Goal: Task Accomplishment & Management: Manage account settings

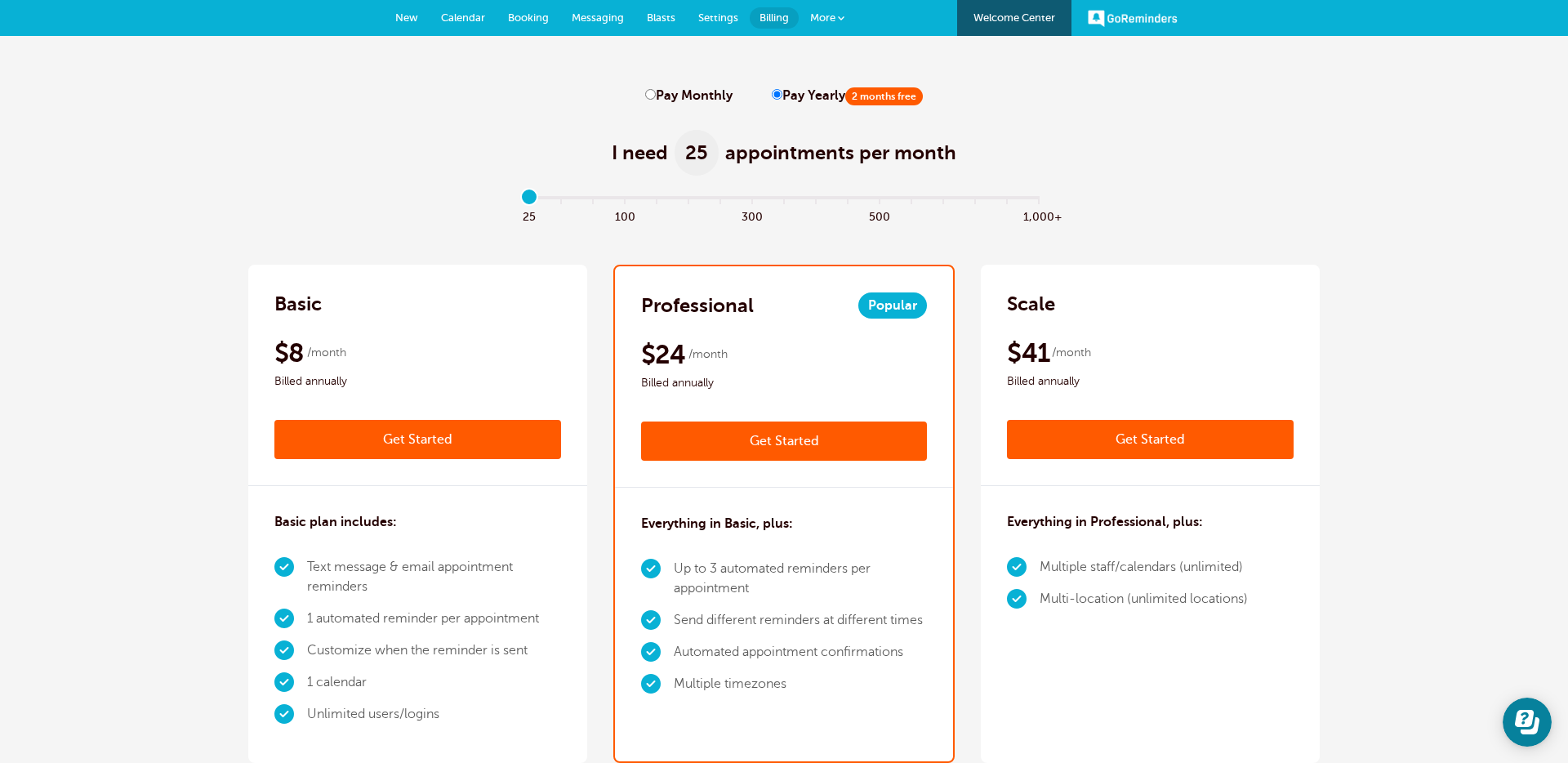
click at [458, 12] on span "Calendar" at bounding box center [462, 18] width 44 height 13
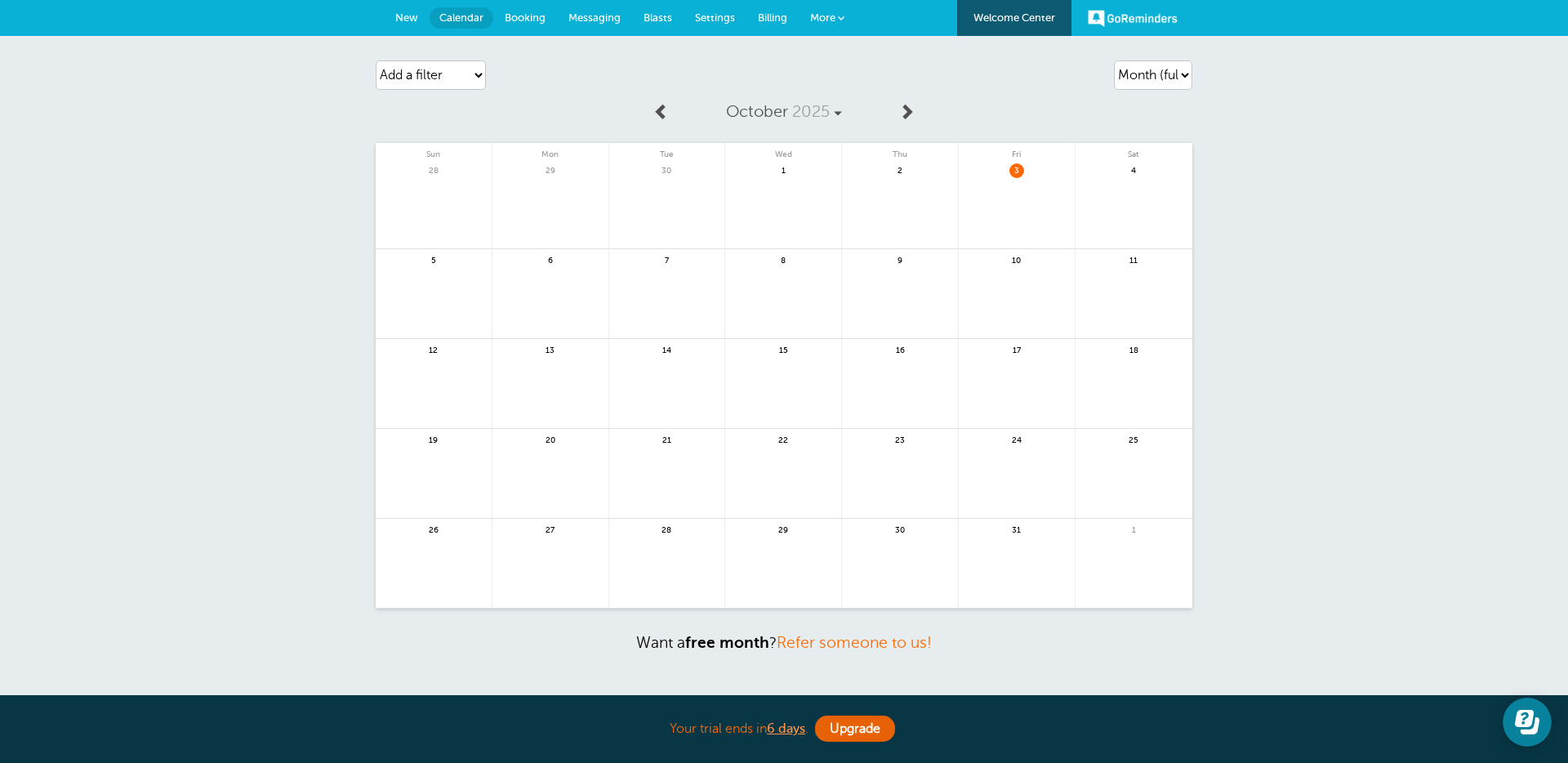
click at [999, 222] on link at bounding box center [1016, 213] width 116 height 71
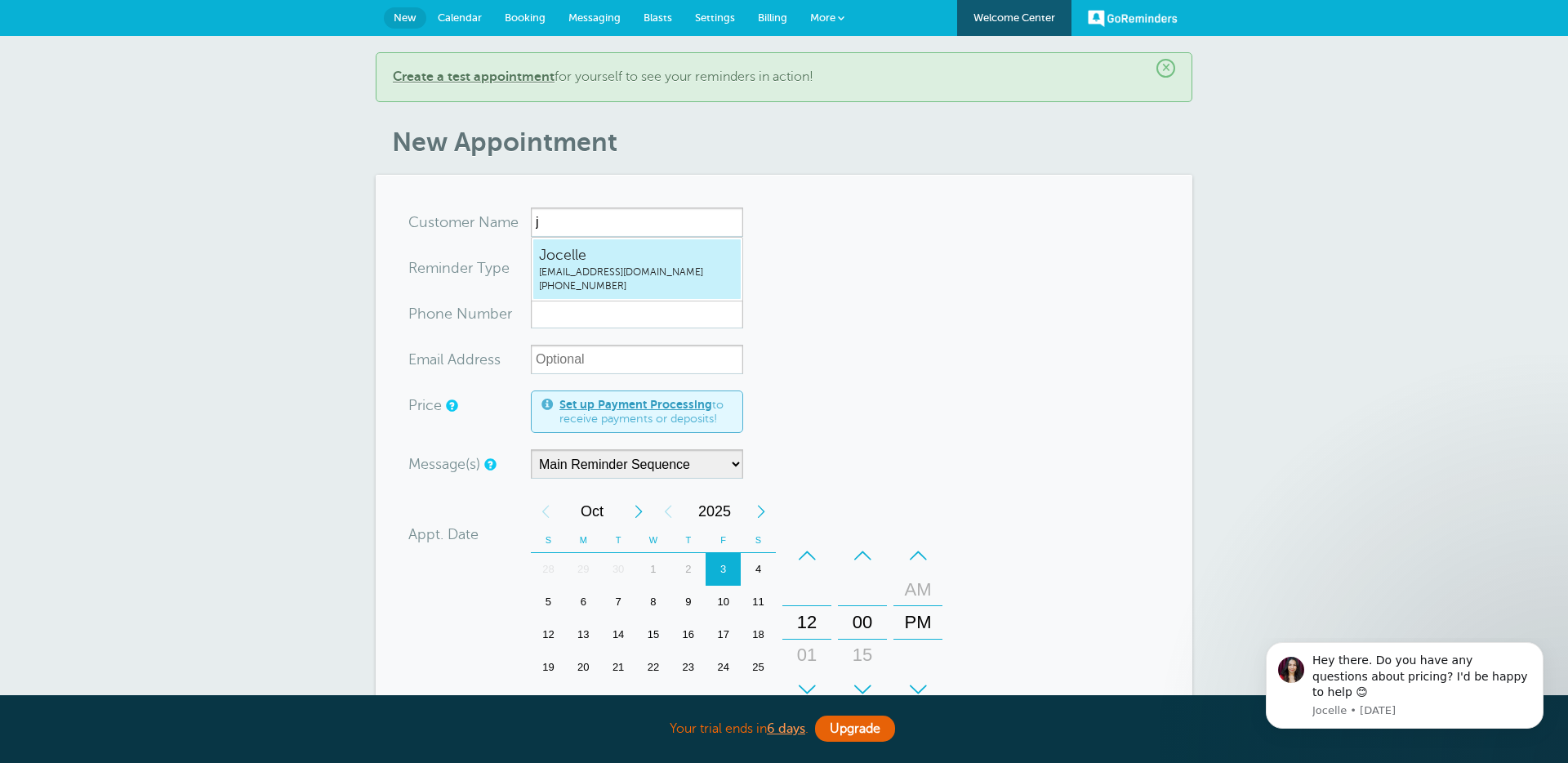
click at [584, 259] on span "Jocelle" at bounding box center [636, 255] width 196 height 20
type input "Jocellejocelle+20250924@goreminders.com8454193274"
type input "Jocelle"
type input "(845) 419-3274"
type input "jocelle+20250924@goreminders.com"
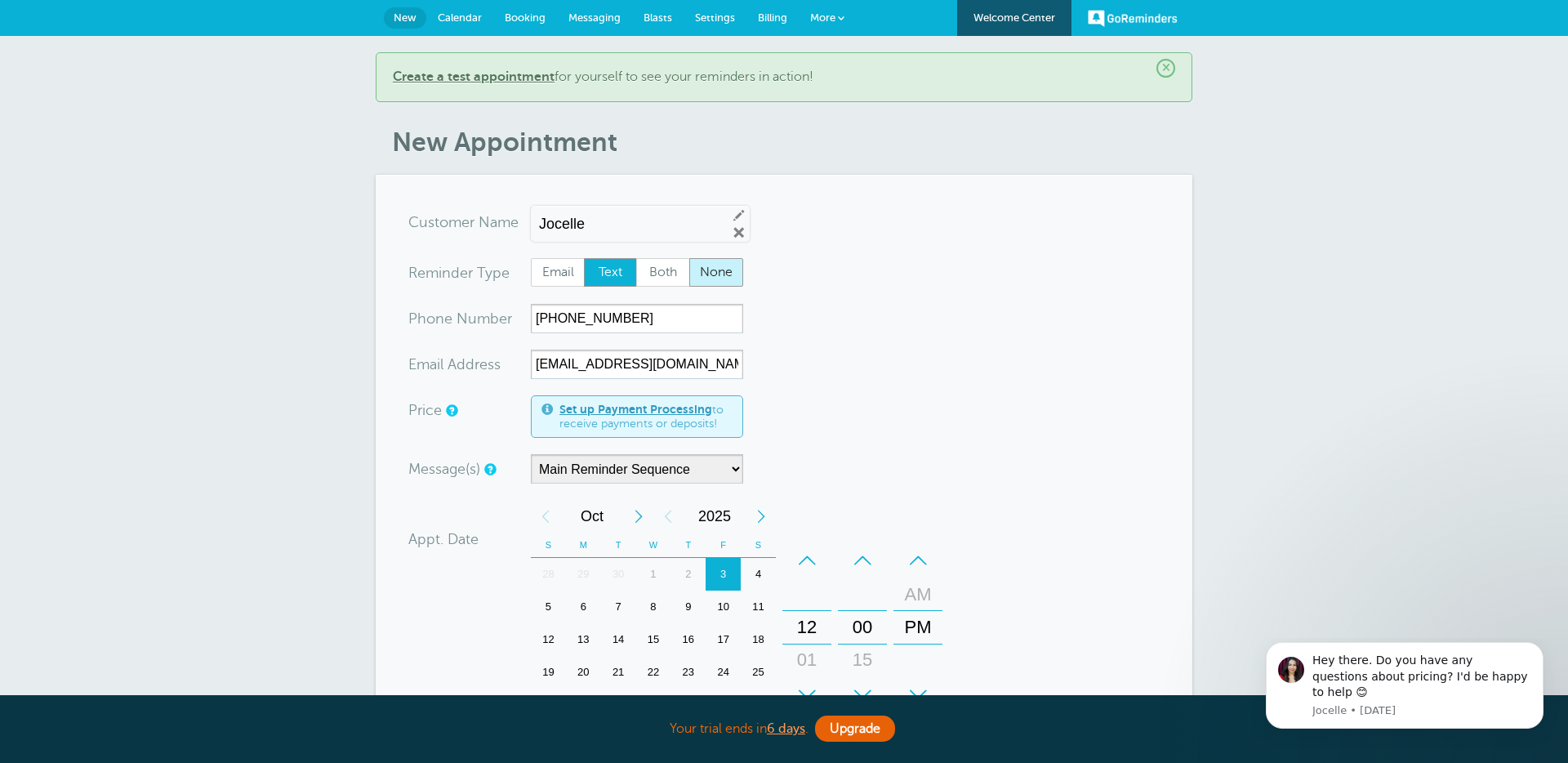
drag, startPoint x: 707, startPoint y: 281, endPoint x: 758, endPoint y: 318, distance: 63.0
click at [707, 281] on span "None" at bounding box center [716, 273] width 52 height 28
click at [689, 259] on input "None" at bounding box center [688, 258] width 1 height 1
radio input "true"
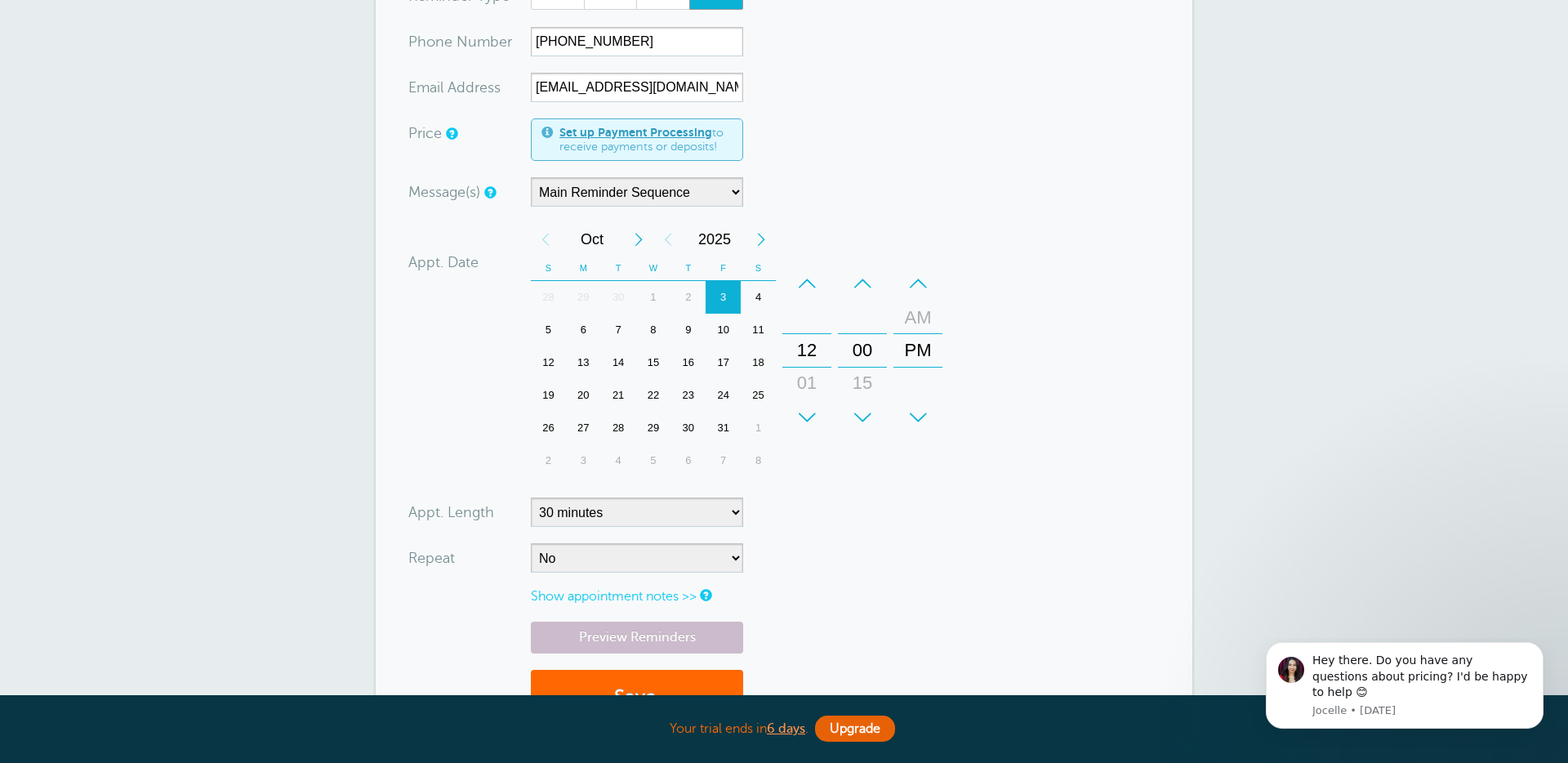
scroll to position [427, 0]
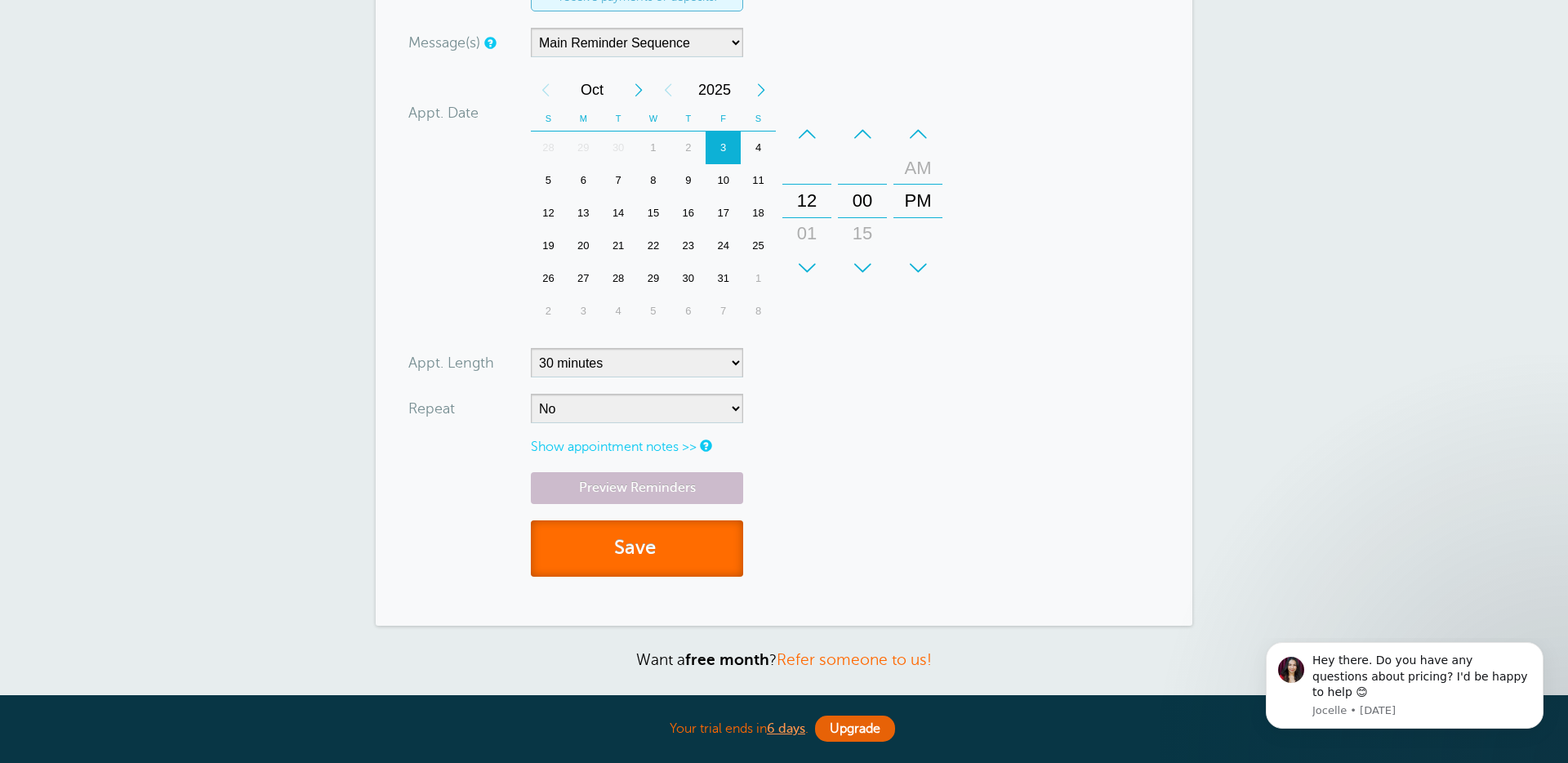
click at [653, 556] on button "Save" at bounding box center [637, 548] width 212 height 56
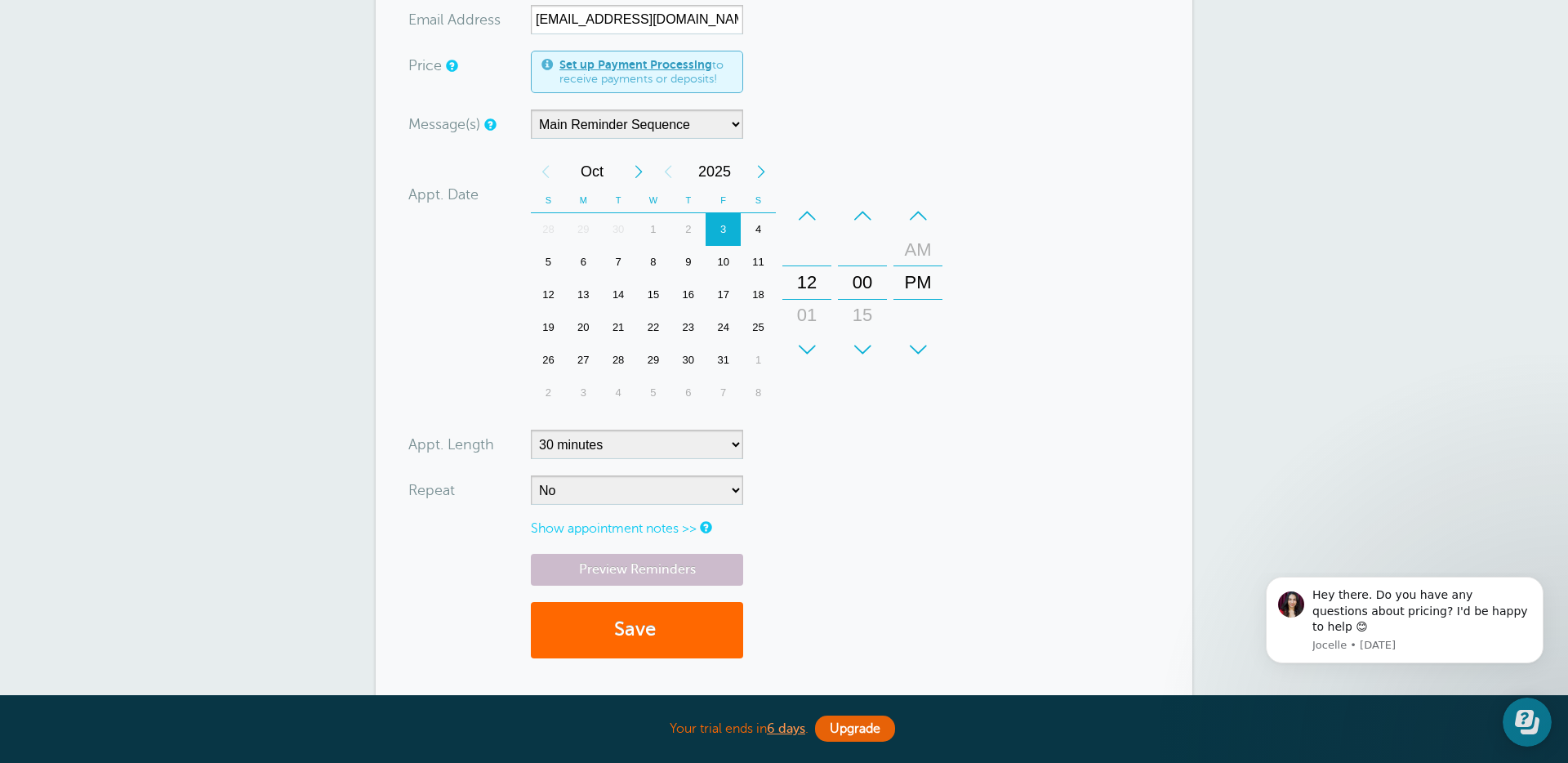
drag, startPoint x: 592, startPoint y: 254, endPoint x: 606, endPoint y: 292, distance: 40.5
click at [592, 254] on div "6" at bounding box center [584, 262] width 35 height 33
drag, startPoint x: 627, startPoint y: 612, endPoint x: 737, endPoint y: 557, distance: 123.0
click at [627, 612] on button "Save" at bounding box center [637, 630] width 212 height 56
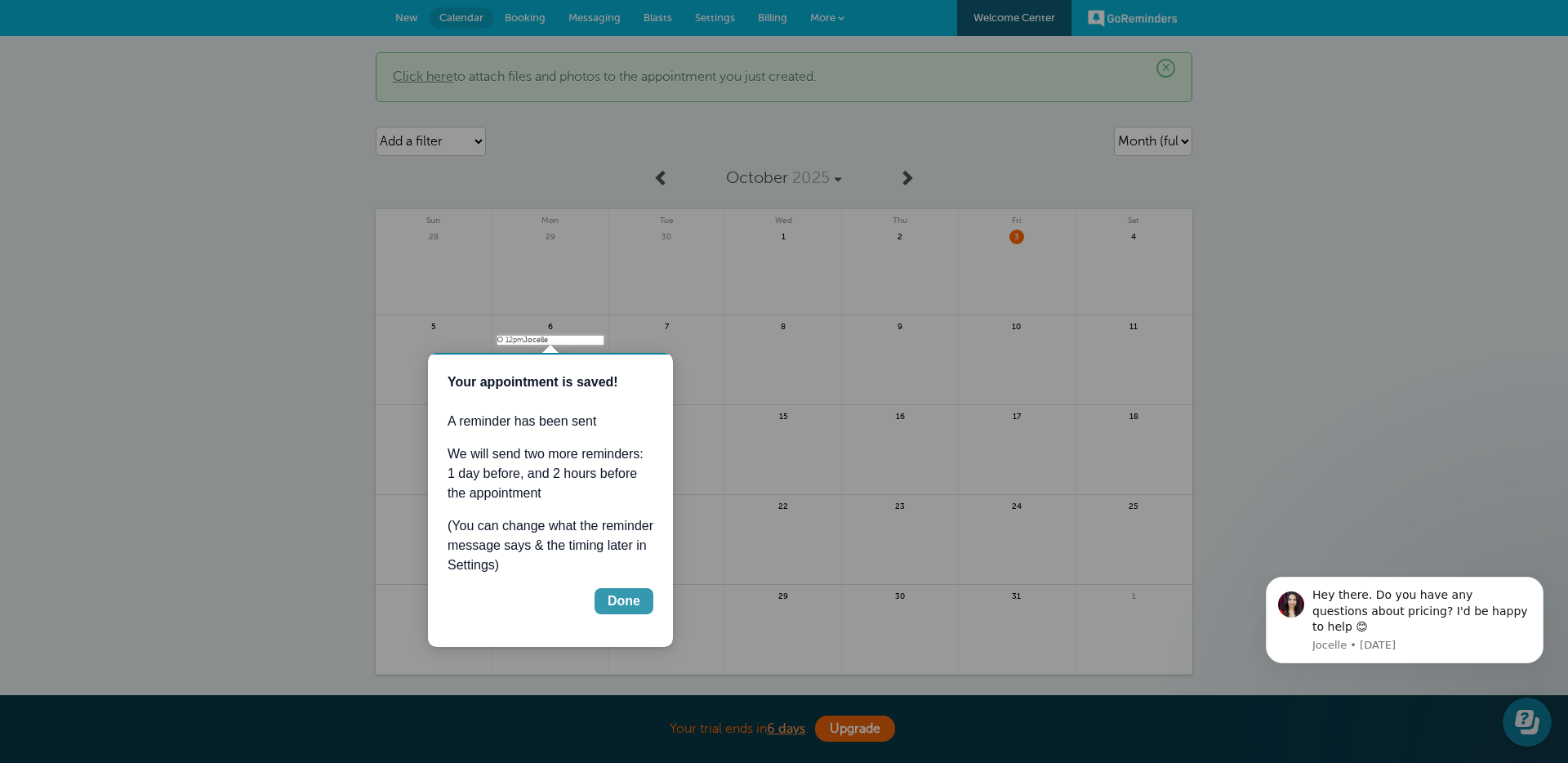
click at [643, 595] on button "Done" at bounding box center [624, 601] width 59 height 26
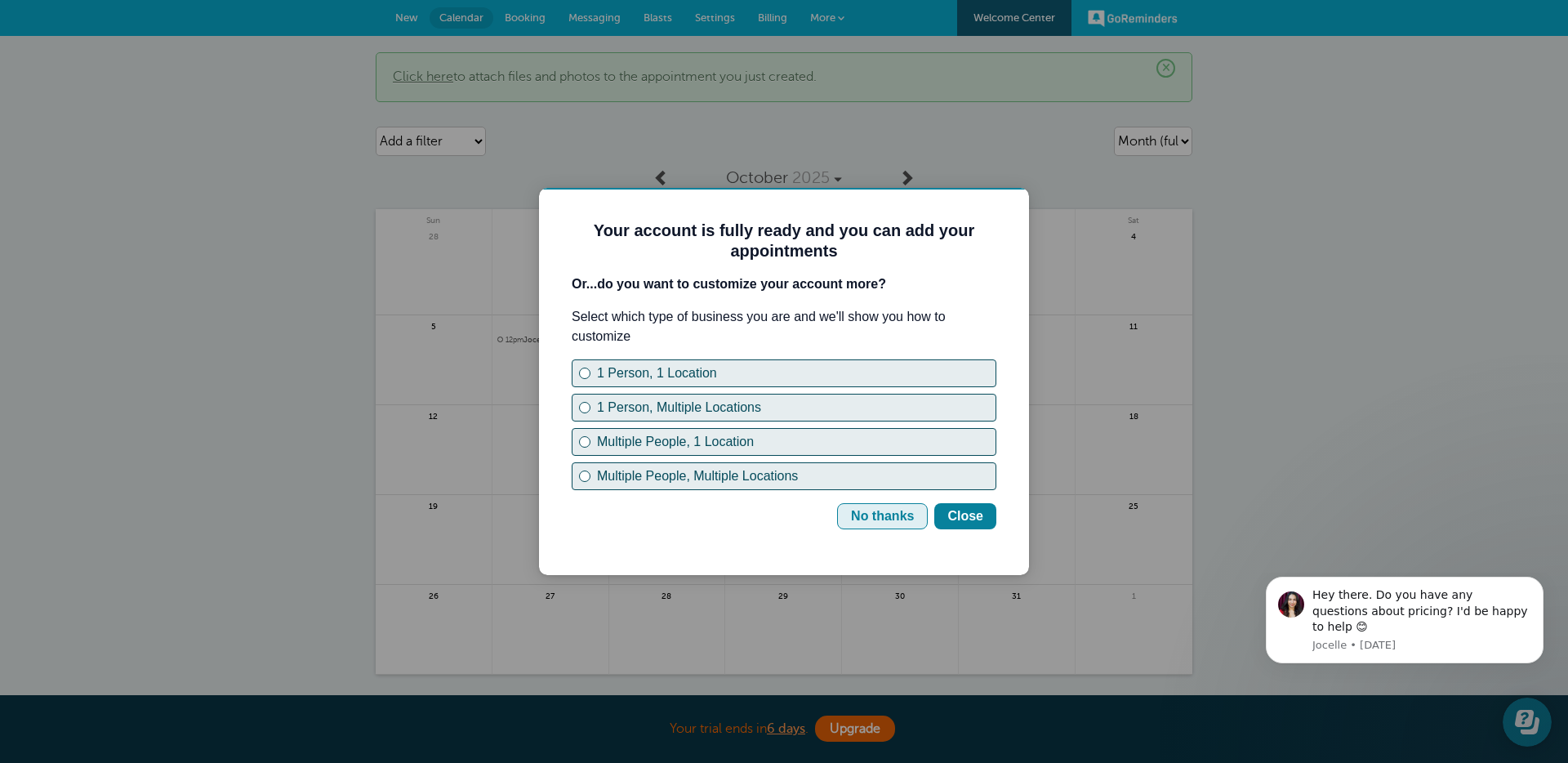
click at [860, 508] on div "No thanks" at bounding box center [881, 515] width 63 height 19
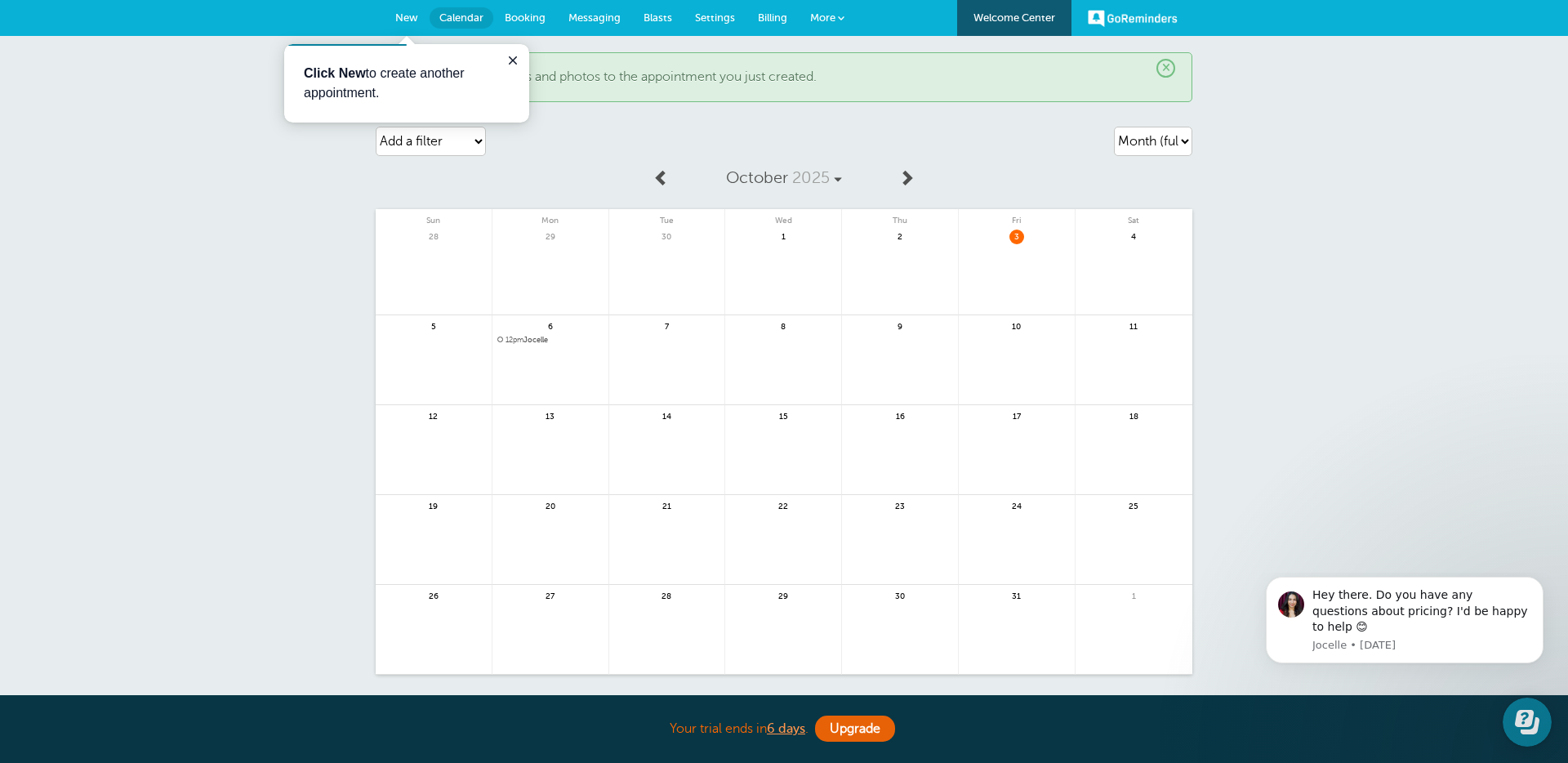
click at [539, 337] on span "12pm Jocelle" at bounding box center [550, 340] width 106 height 9
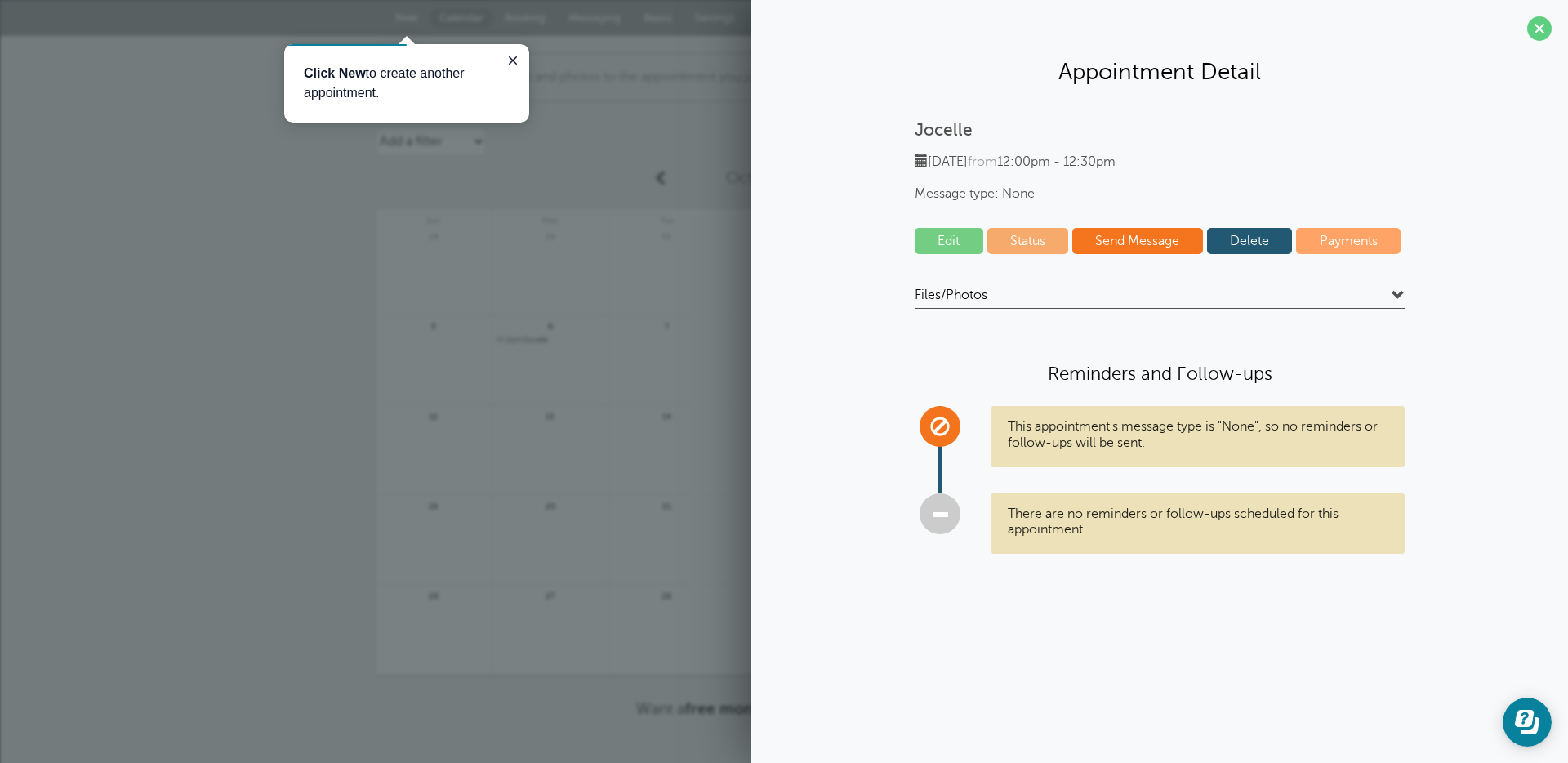
click at [1037, 246] on link "Status" at bounding box center [1029, 240] width 82 height 26
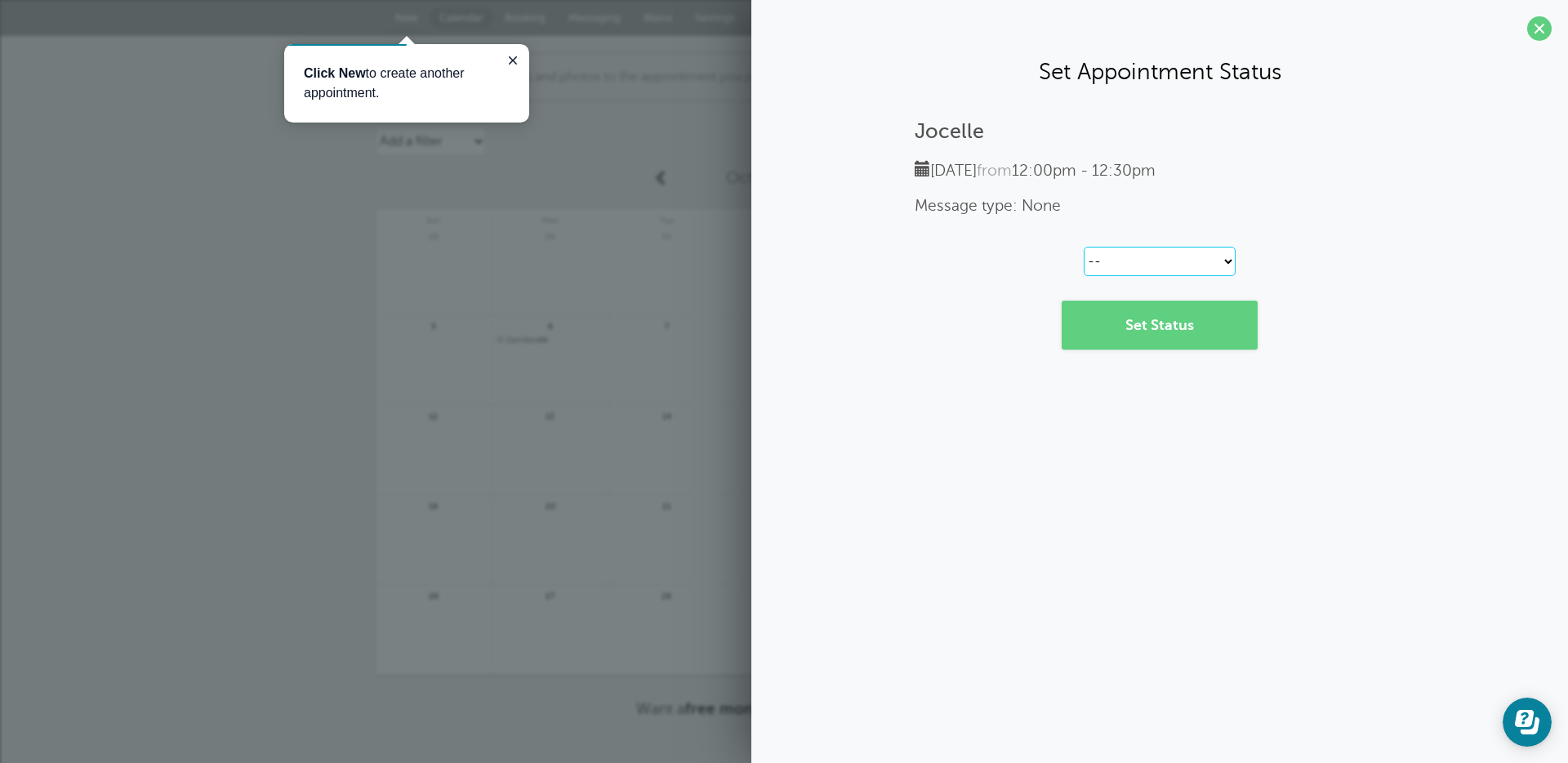
click at [1124, 253] on select "-- Confirmed Reschedule Requested Cancelled" at bounding box center [1160, 261] width 152 height 29
select select "confirmed"
click at [1084, 247] on select "-- Confirmed Reschedule Requested Cancelled" at bounding box center [1160, 261] width 152 height 29
click at [1147, 342] on link "Set Status" at bounding box center [1159, 325] width 196 height 49
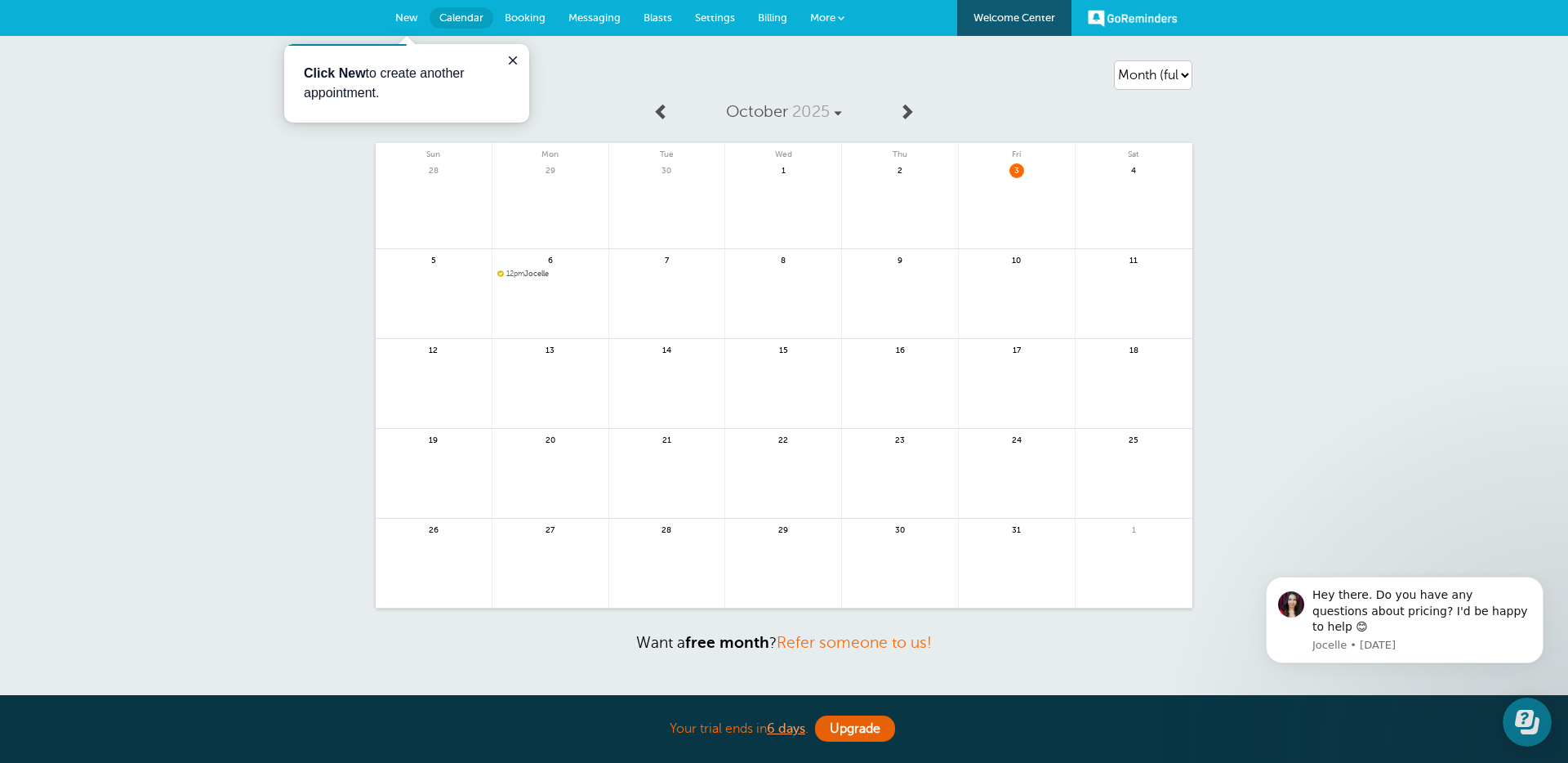
click at [539, 279] on div "6 12pm Jocelle" at bounding box center [551, 294] width 117 height 90
click at [540, 276] on span "12pm Jocelle" at bounding box center [550, 274] width 106 height 9
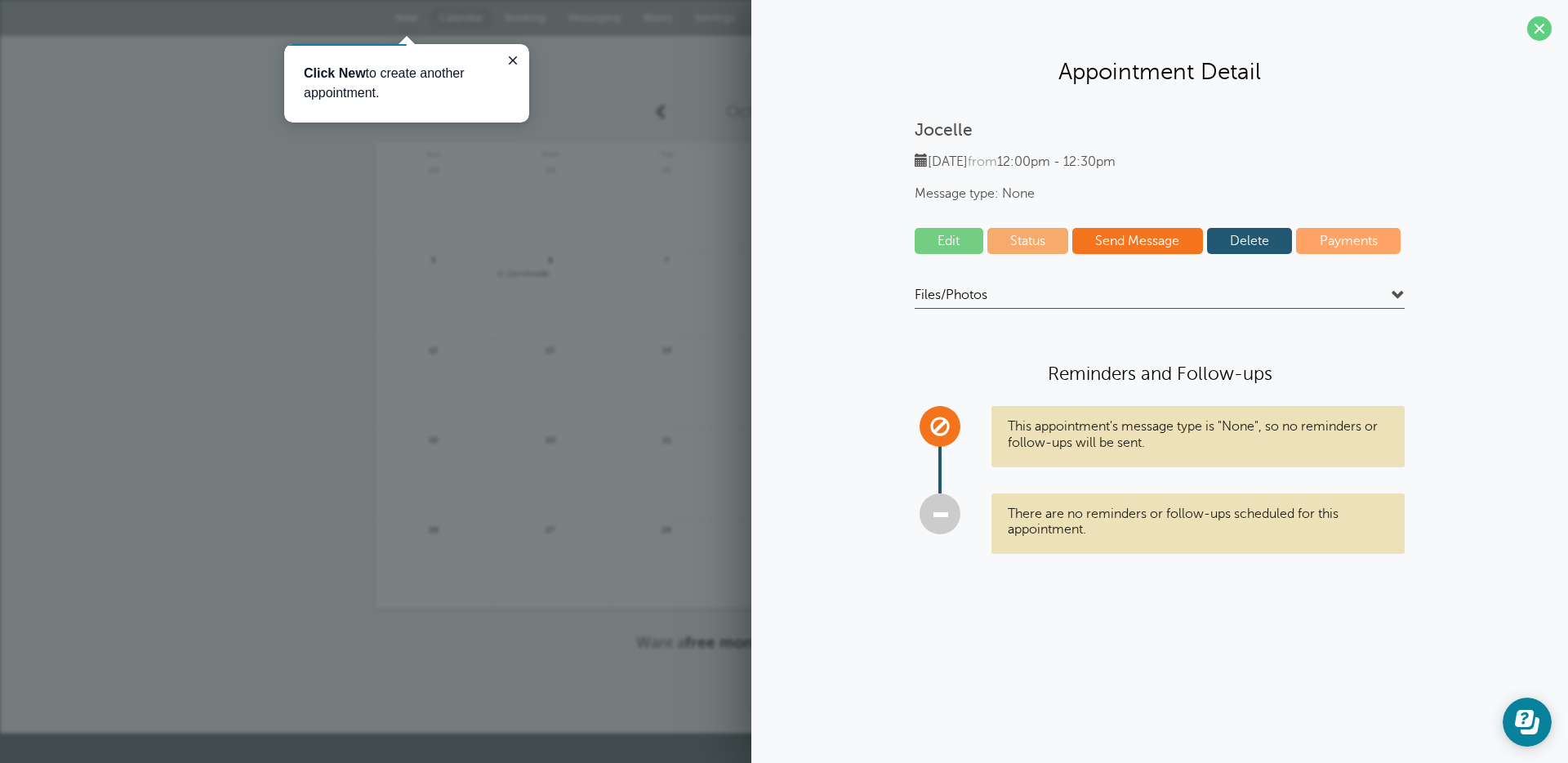
click at [1055, 247] on link "Status" at bounding box center [1029, 240] width 82 height 26
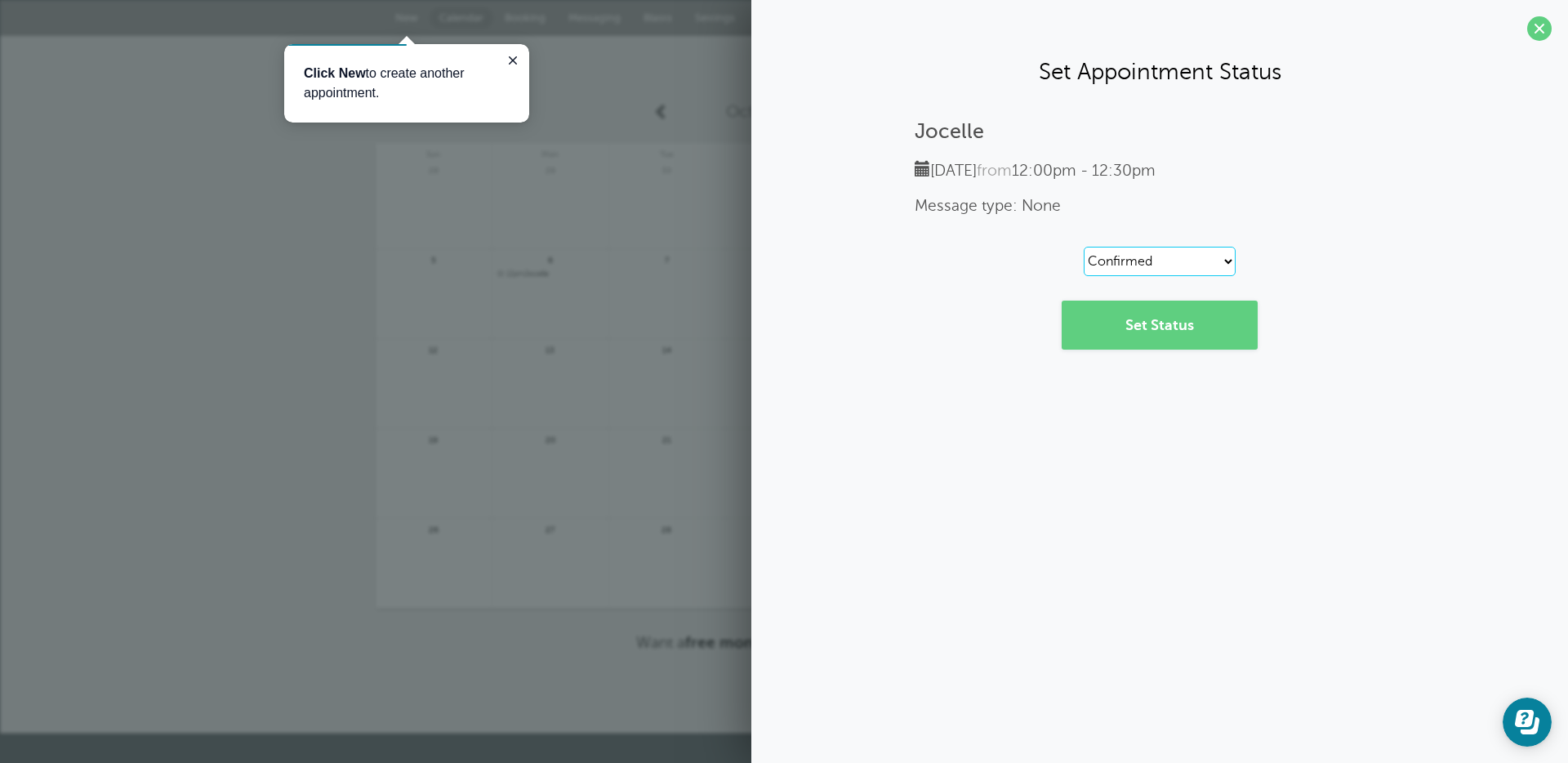
click at [1112, 266] on select "Reset Confirmed Reschedule Requested Cancelled" at bounding box center [1160, 261] width 152 height 29
select select "canceled"
click at [1084, 247] on select "Reset Confirmed Reschedule Requested Cancelled" at bounding box center [1160, 261] width 152 height 29
click at [1150, 325] on link "Set Status" at bounding box center [1159, 325] width 196 height 49
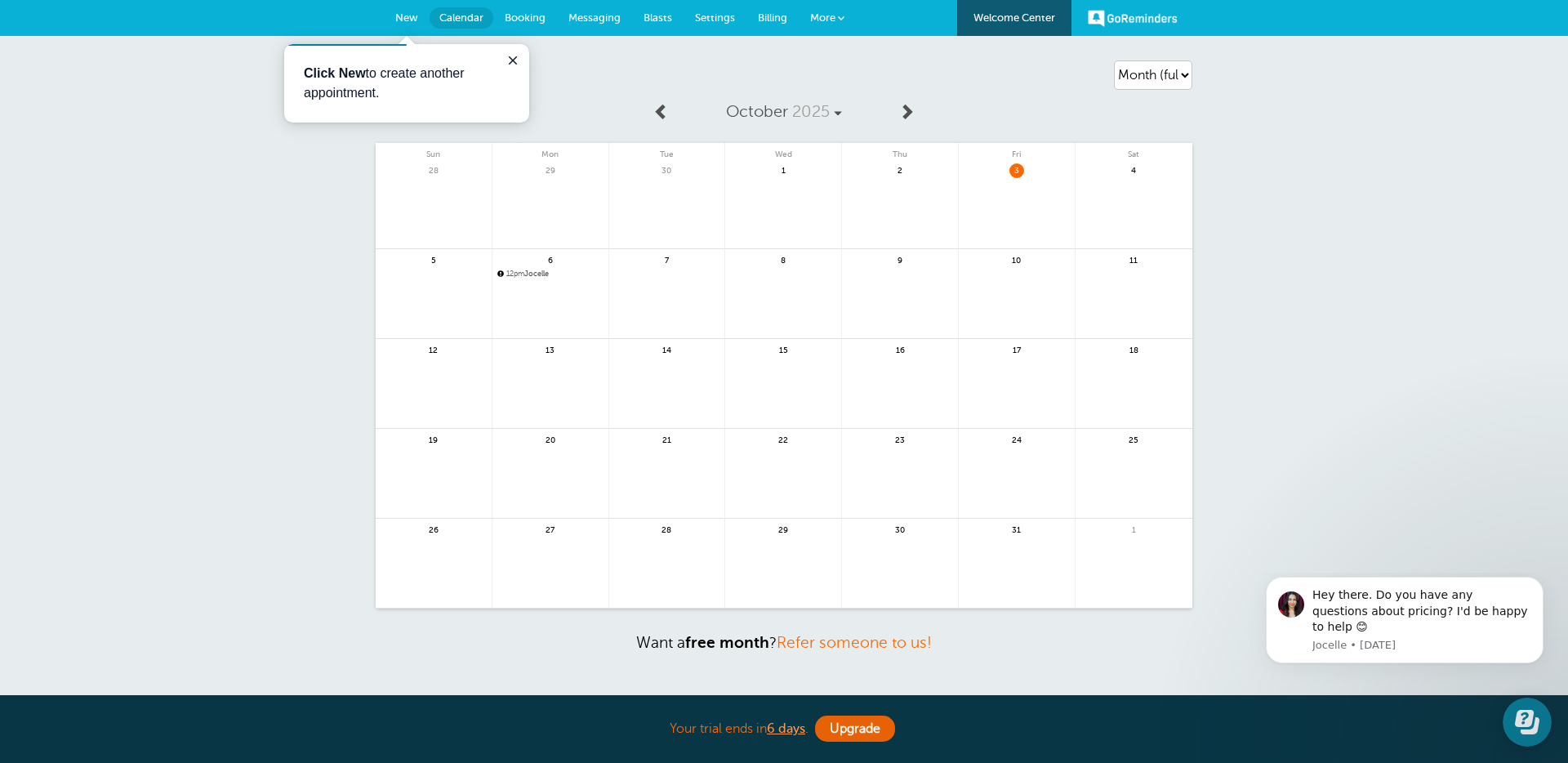
click at [537, 275] on span "12pm Jocelle" at bounding box center [550, 274] width 106 height 9
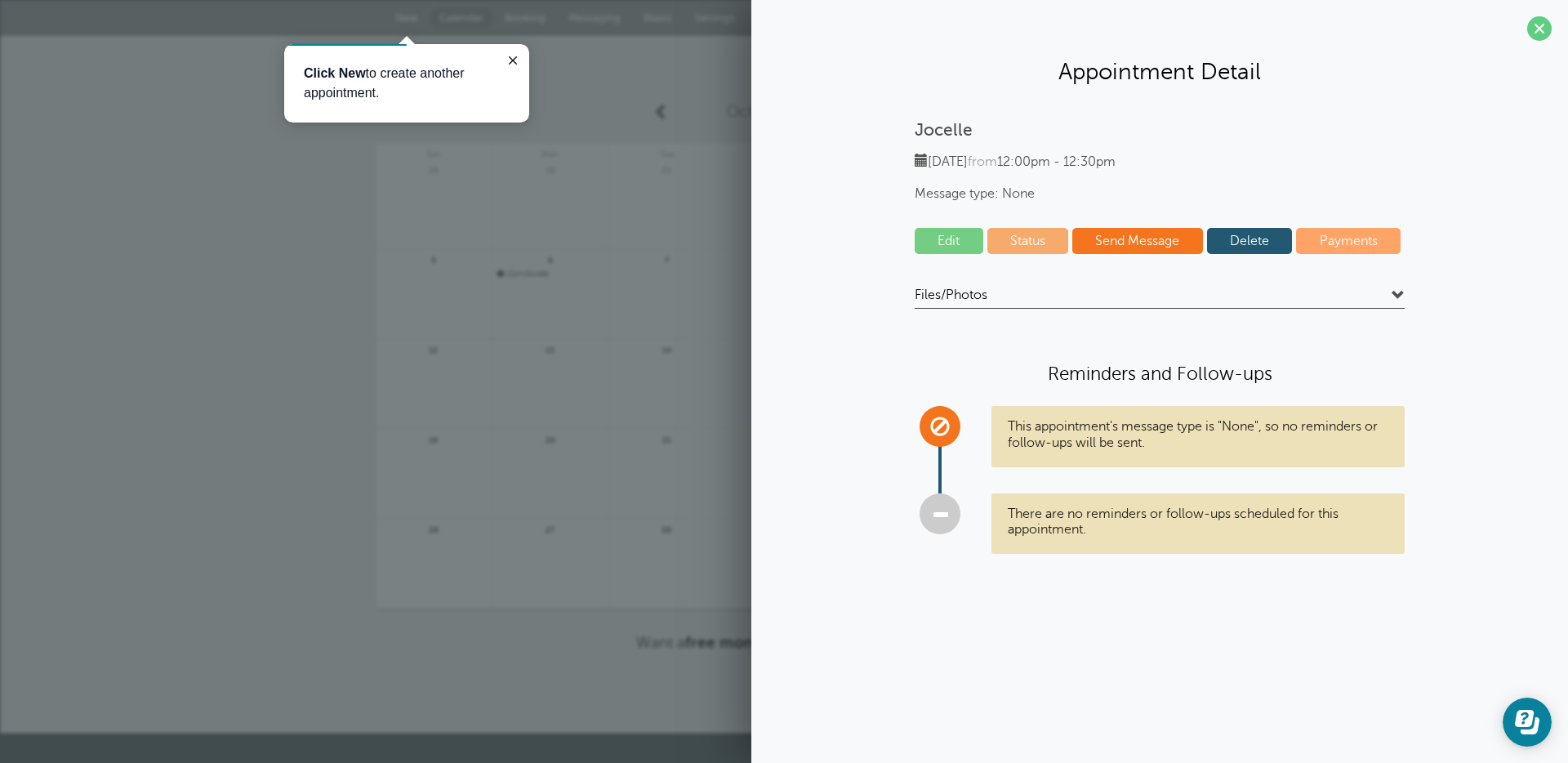
click at [1039, 239] on link "Status" at bounding box center [1029, 240] width 82 height 26
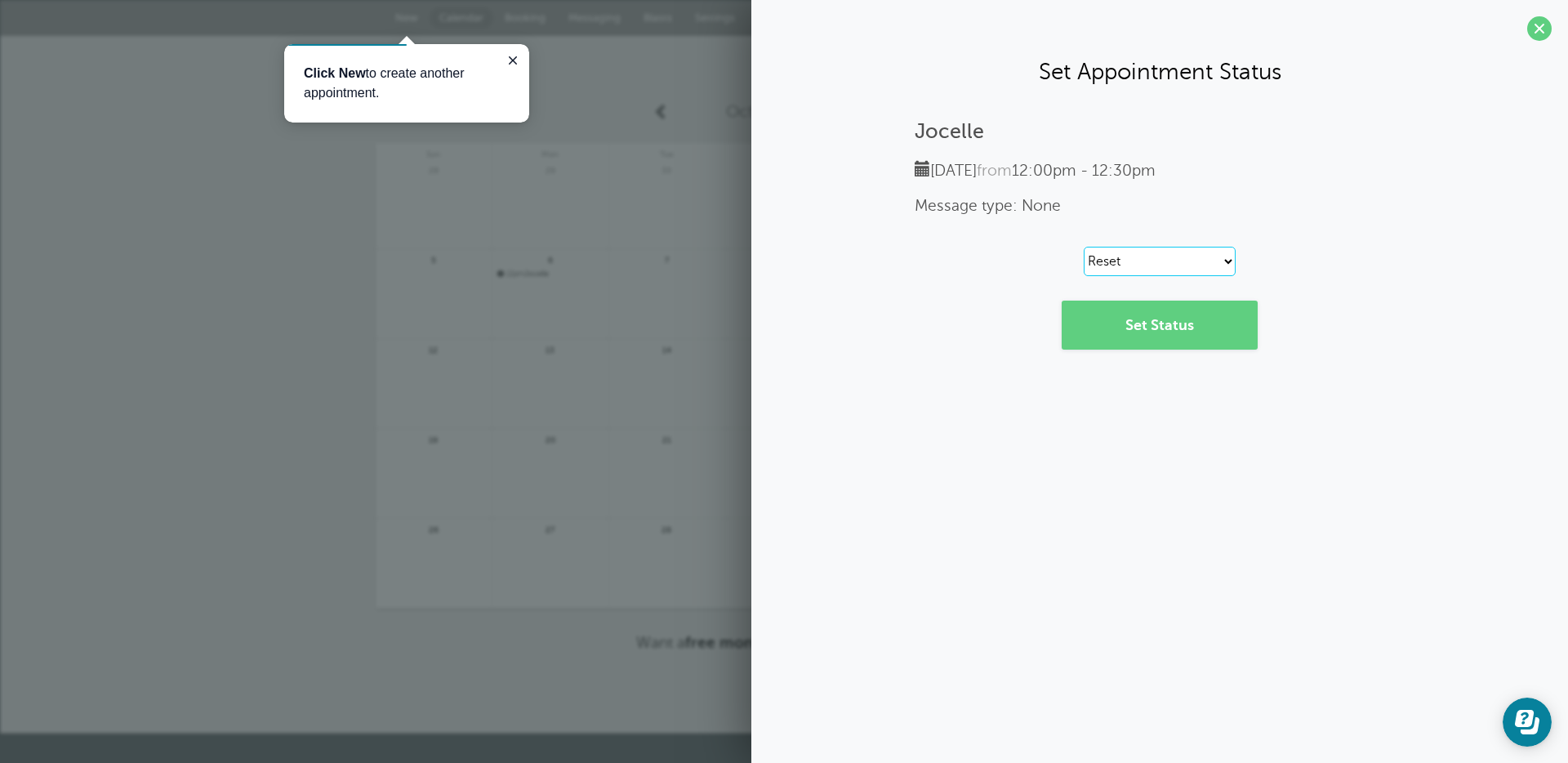
click at [1126, 258] on select "Reset Confirmed Reschedule Requested Cancelled" at bounding box center [1160, 261] width 152 height 29
select select "canceled"
click at [1084, 247] on select "Reset Confirmed Reschedule Requested Cancelled" at bounding box center [1160, 261] width 152 height 29
drag, startPoint x: 1532, startPoint y: 34, endPoint x: 1515, endPoint y: 39, distance: 17.7
click at [1532, 34] on span at bounding box center [1539, 28] width 24 height 24
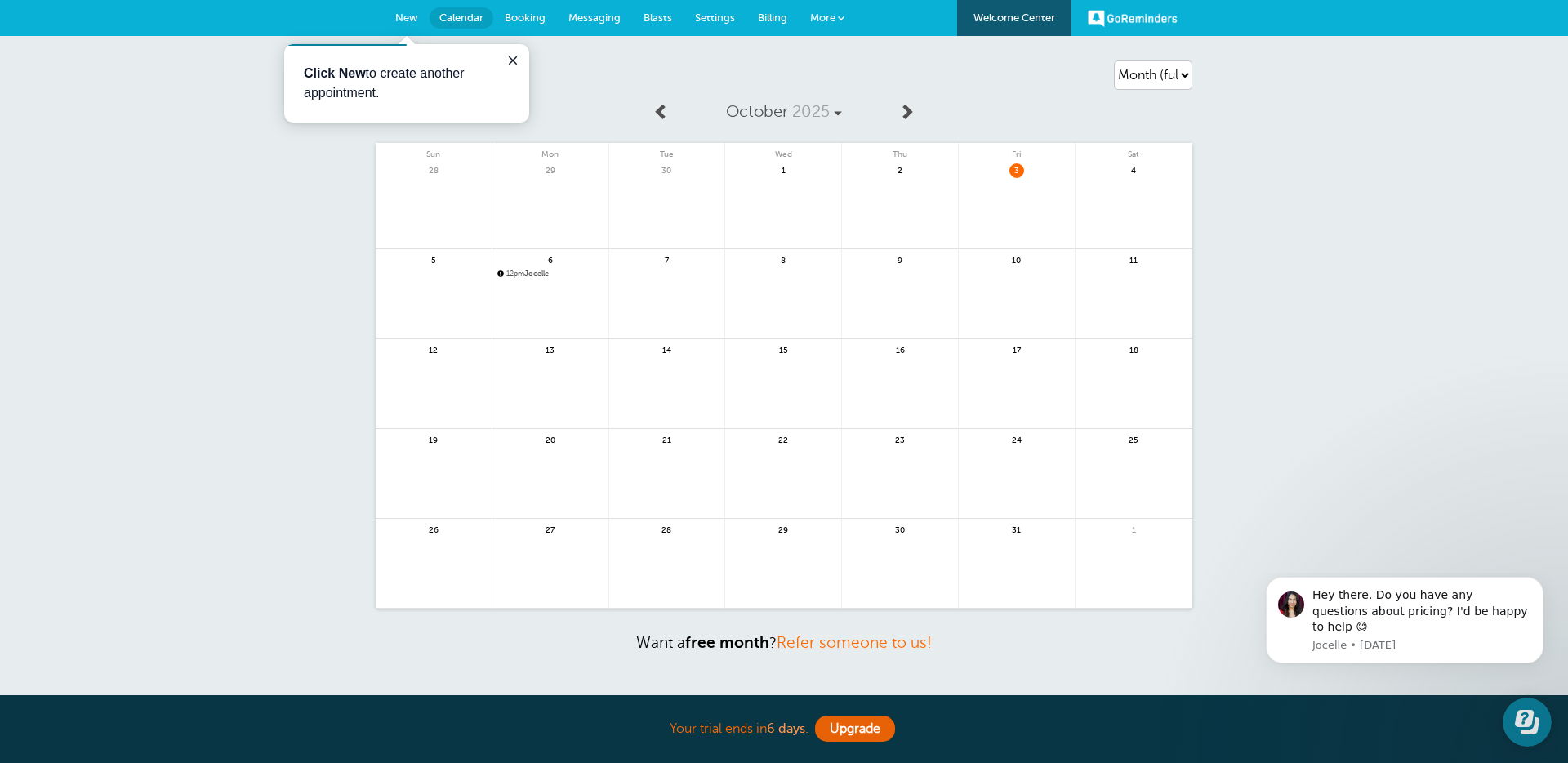
click at [539, 269] on span "12pm Jocelle" at bounding box center [550, 274] width 106 height 9
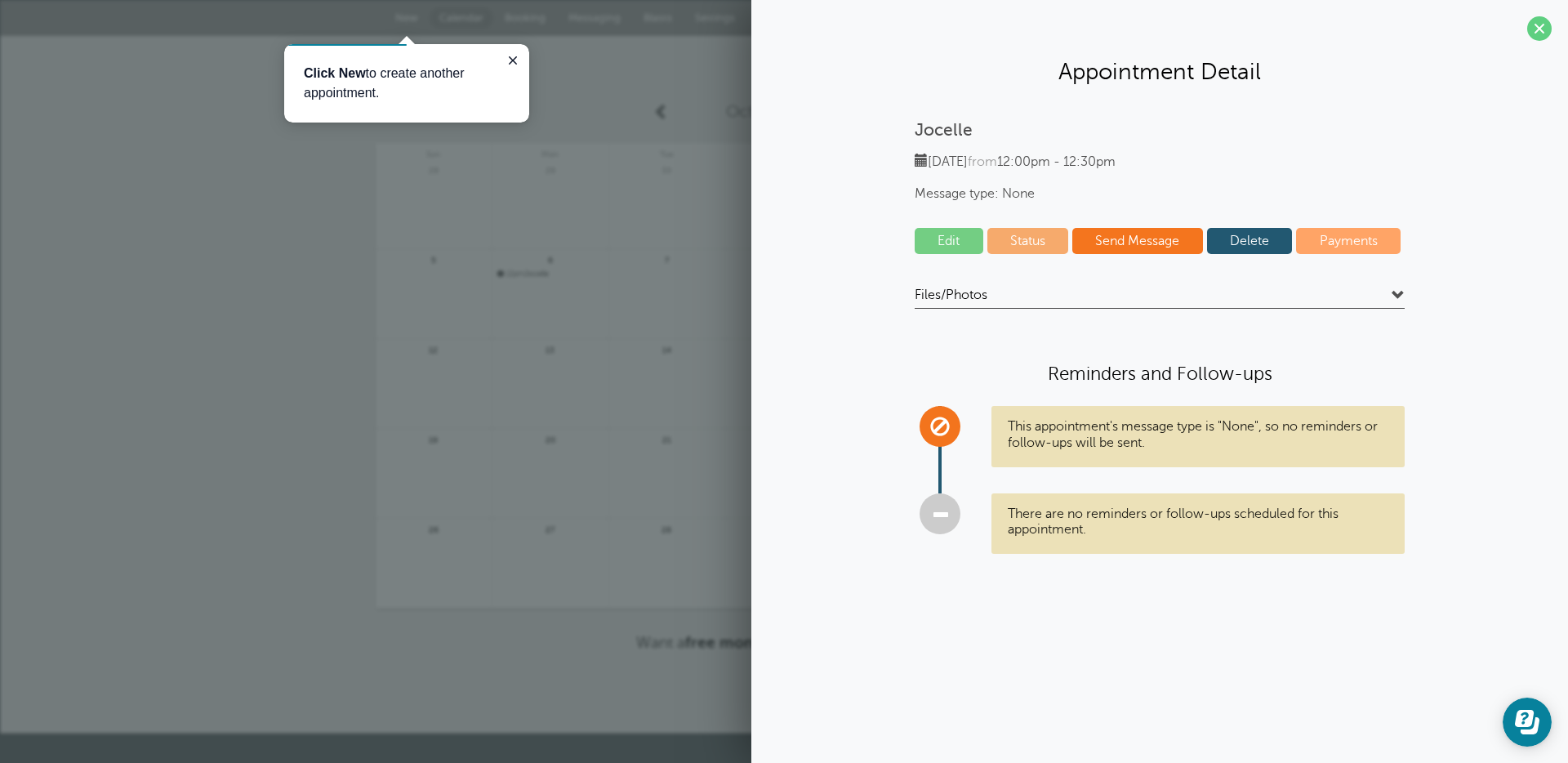
click at [1021, 234] on link "Status" at bounding box center [1029, 240] width 82 height 26
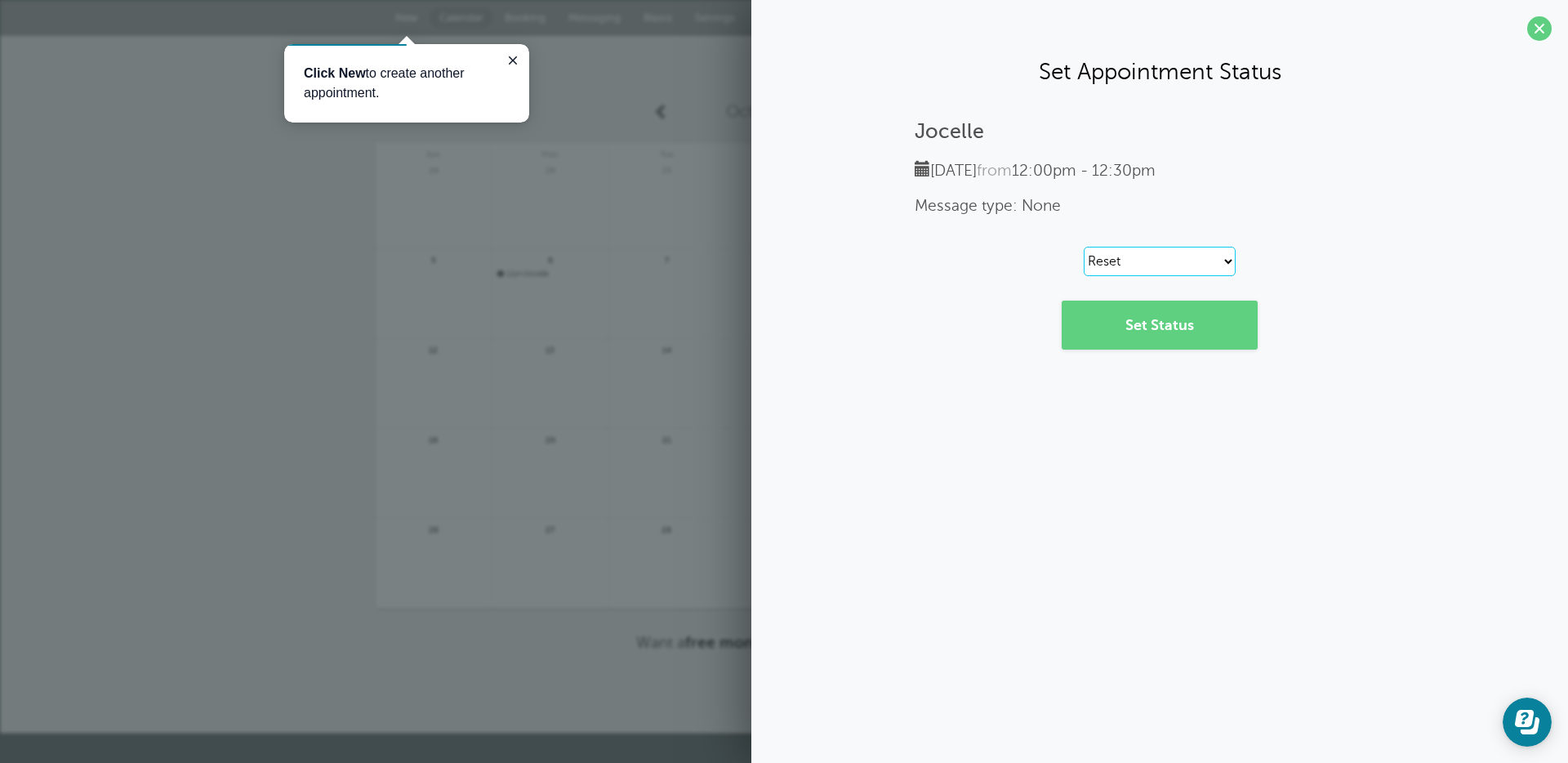
click at [1101, 263] on select "Reset Confirmed Reschedule Requested Cancelled" at bounding box center [1160, 261] width 152 height 29
select select "canceled"
click at [1084, 247] on select "Reset Confirmed Reschedule Requested Cancelled" at bounding box center [1160, 261] width 152 height 29
click at [1153, 324] on link "Set Status" at bounding box center [1159, 325] width 196 height 49
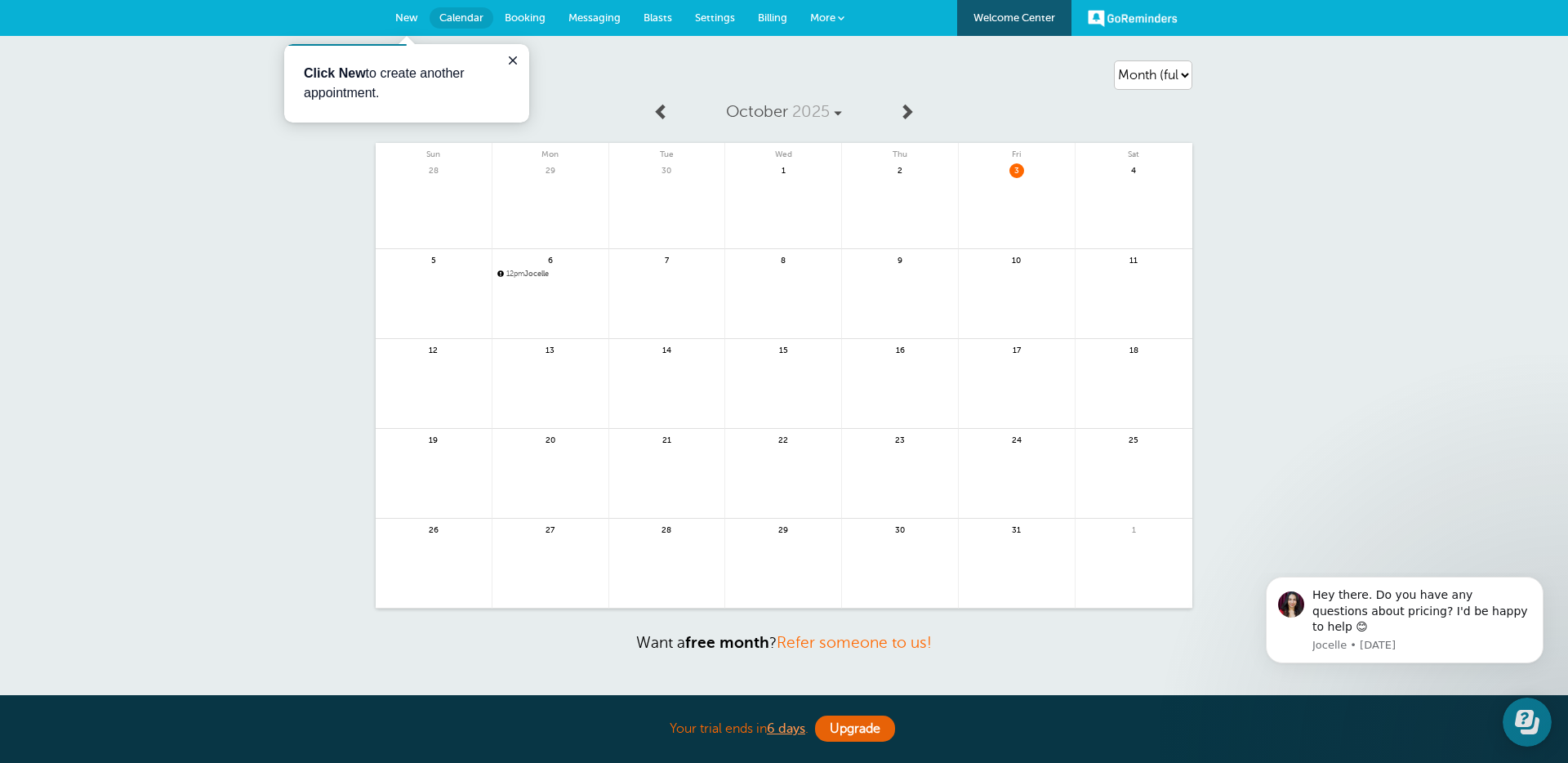
click at [537, 273] on span "12pm Jocelle" at bounding box center [550, 274] width 106 height 9
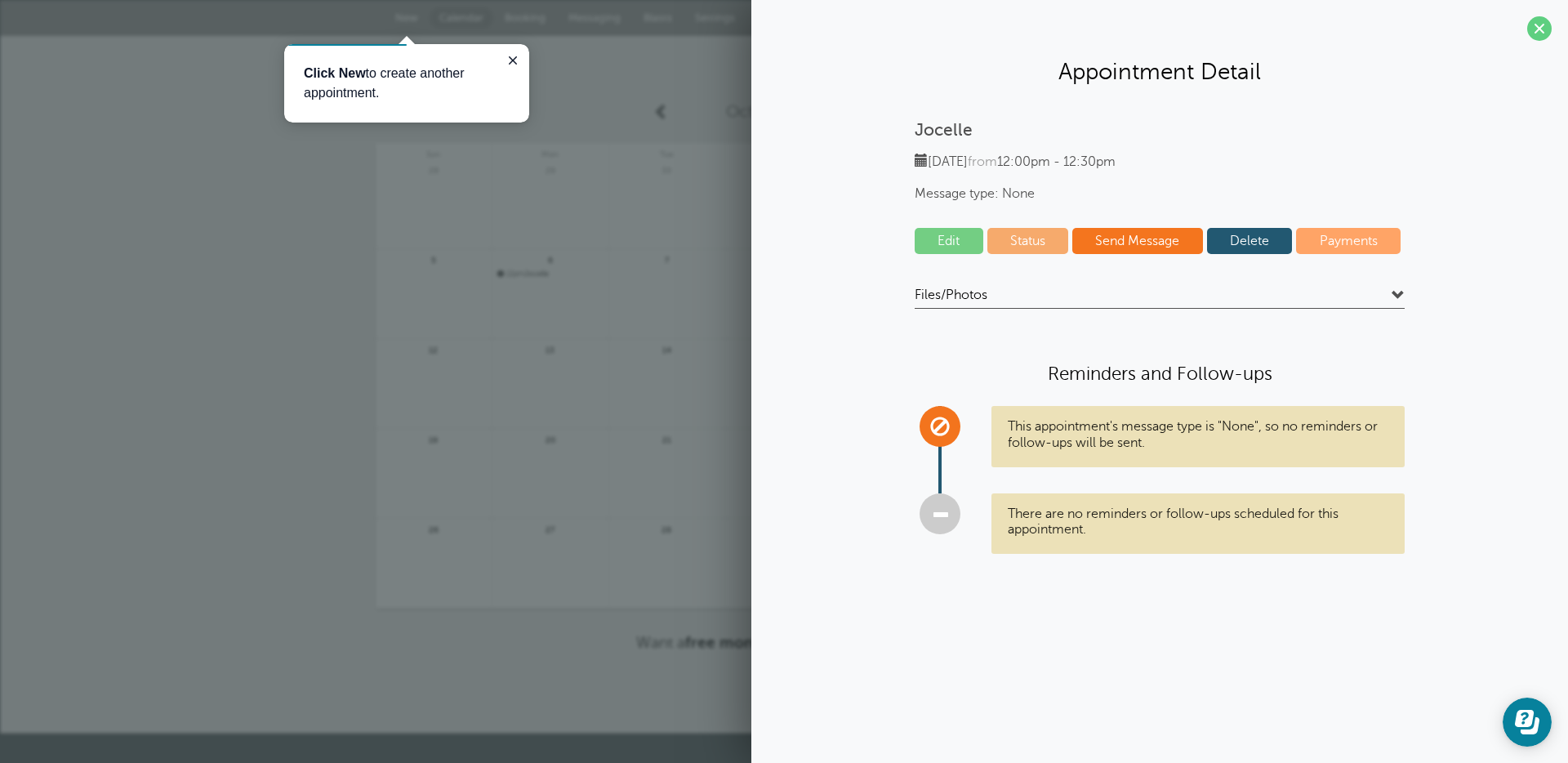
click at [1011, 232] on link "Status" at bounding box center [1029, 240] width 82 height 26
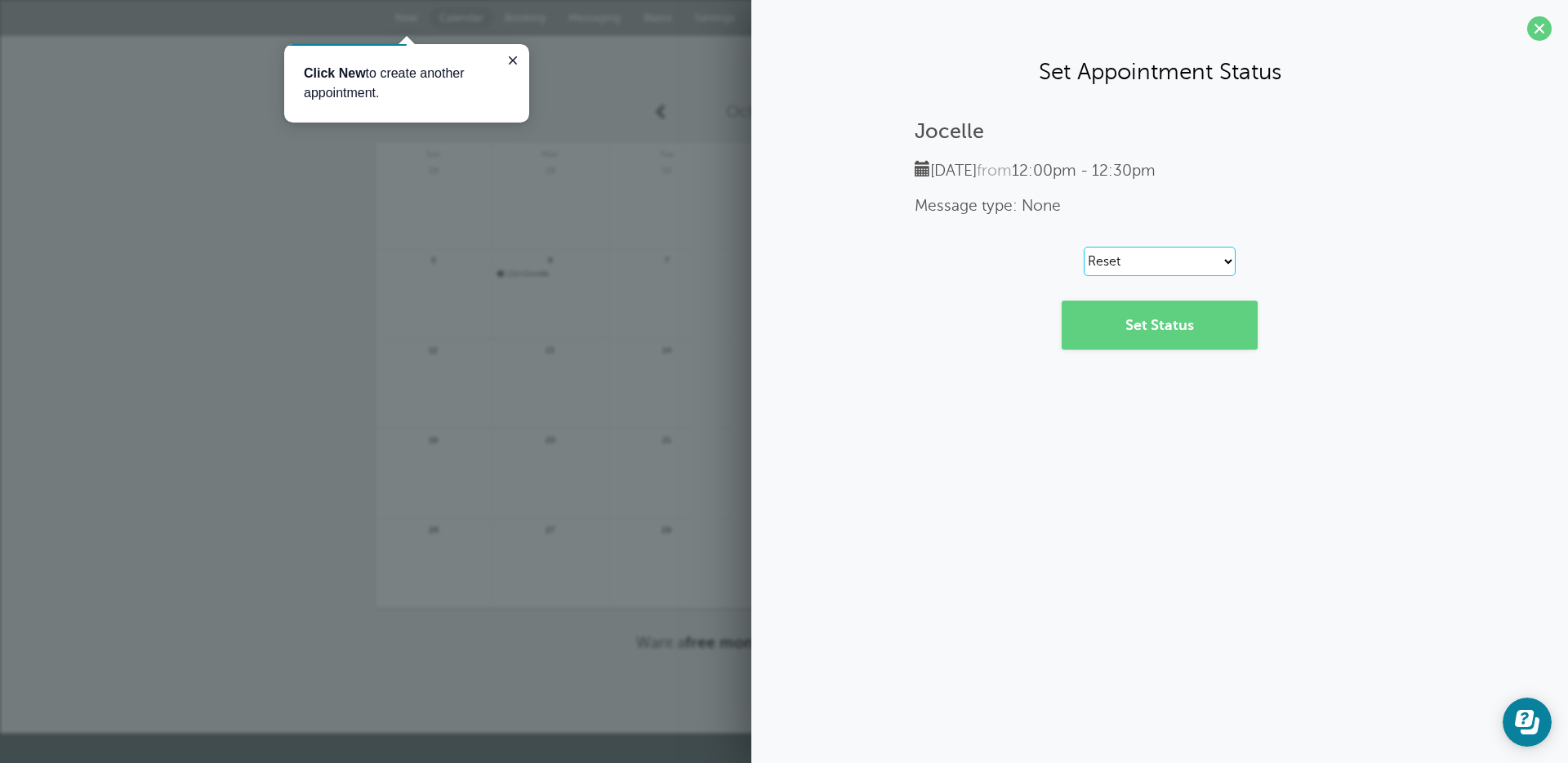
click at [1133, 262] on select "Reset Confirmed Reschedule Requested Cancelled" at bounding box center [1160, 261] width 152 height 29
select select "canceled"
click at [1084, 247] on select "Reset Confirmed Reschedule Requested Cancelled" at bounding box center [1160, 261] width 152 height 29
click at [1144, 328] on link "Set Status" at bounding box center [1159, 325] width 196 height 49
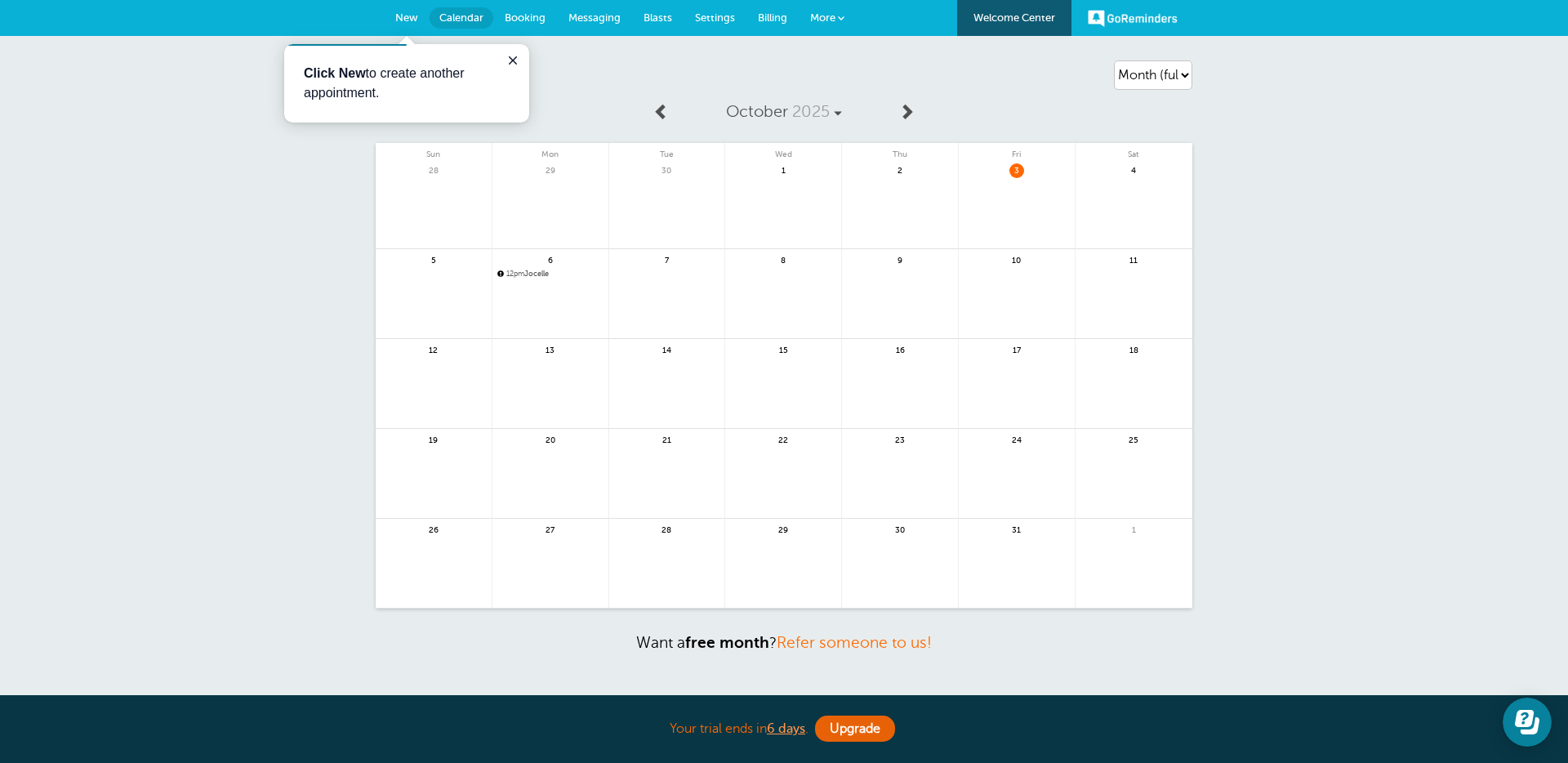
click at [542, 271] on span "12pm Jocelle" at bounding box center [550, 274] width 106 height 9
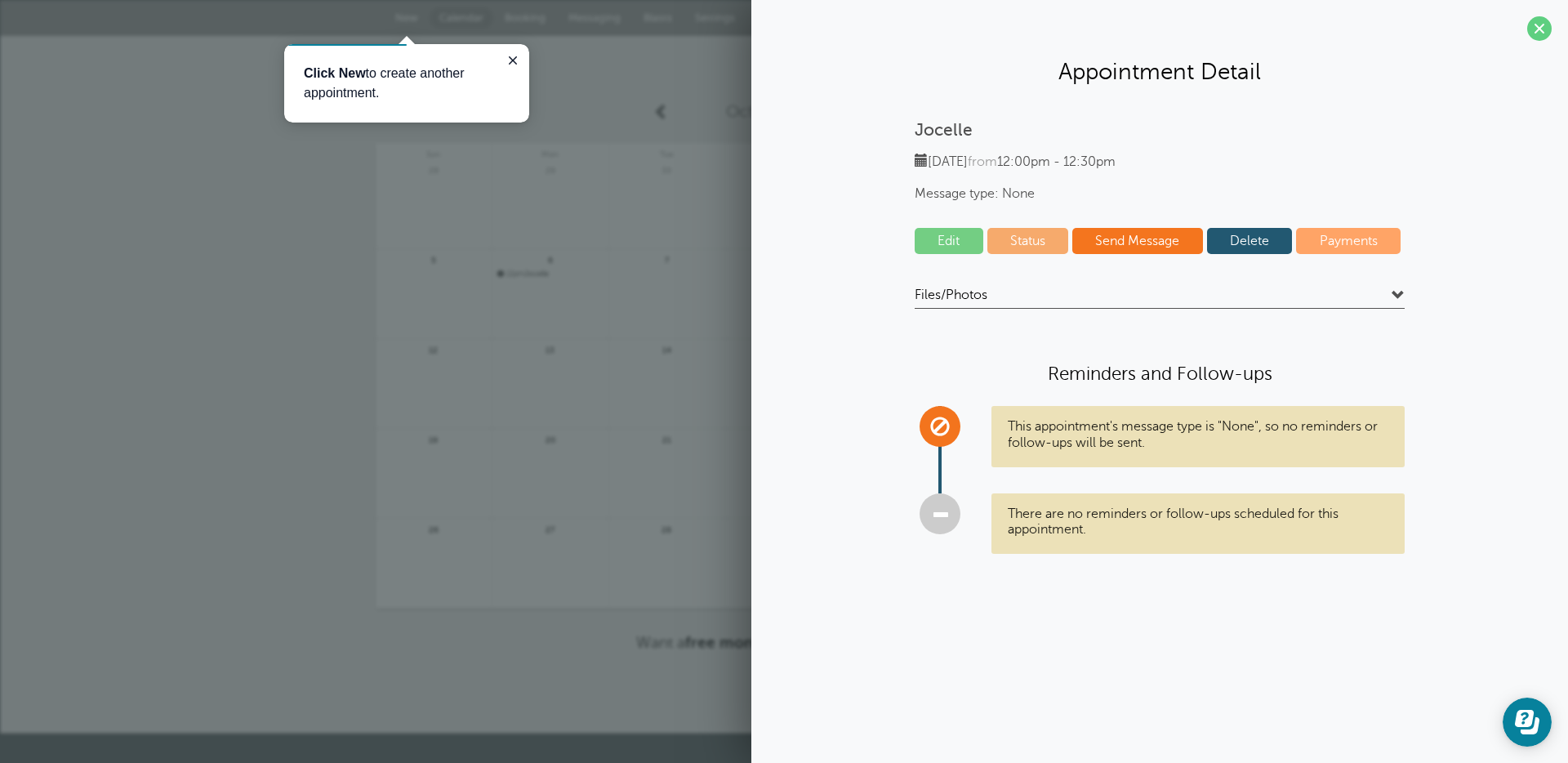
click at [1036, 249] on link "Status" at bounding box center [1029, 240] width 82 height 26
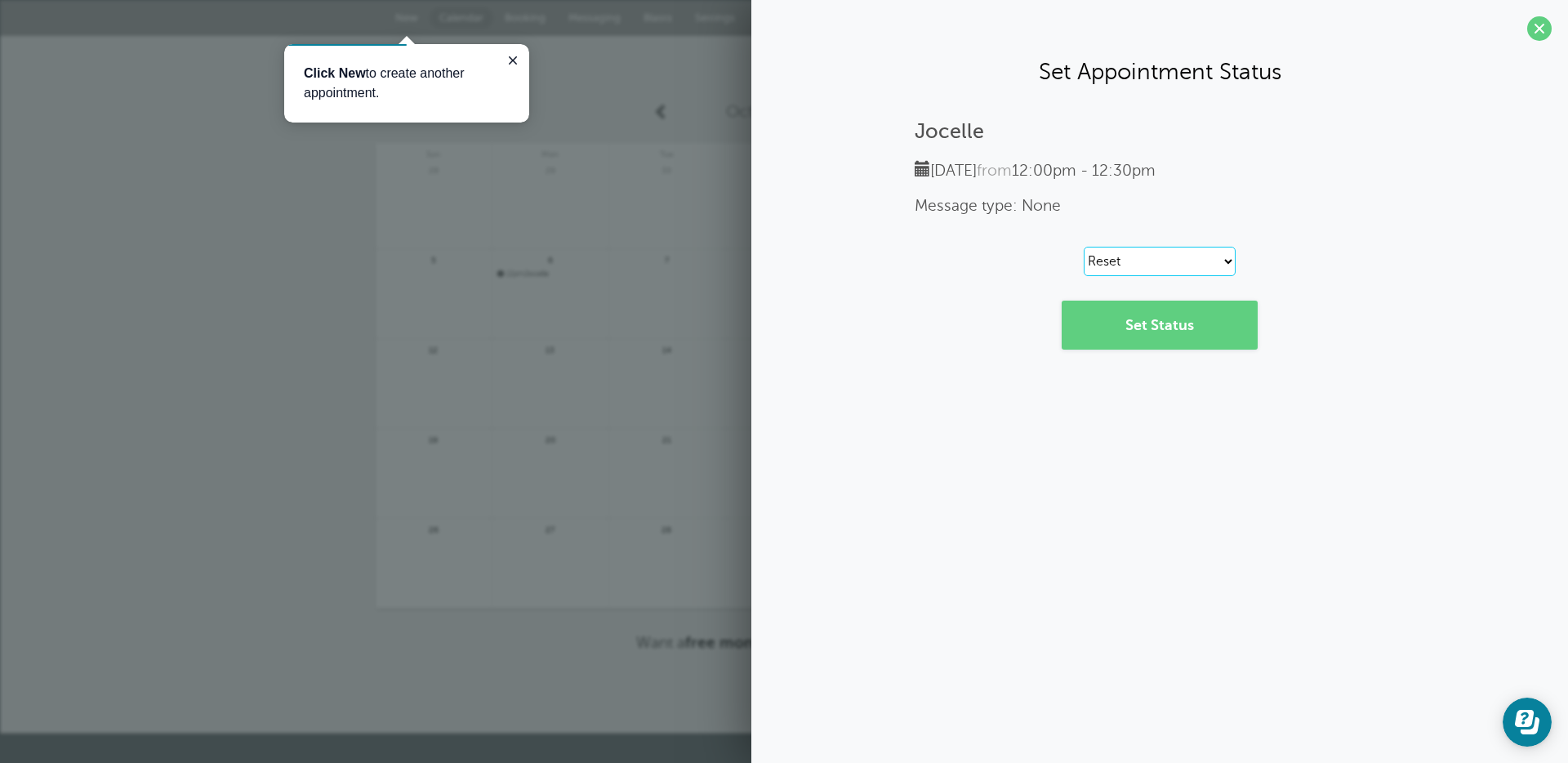
click at [1134, 267] on select "Reset Confirmed Reschedule Requested Cancelled" at bounding box center [1160, 261] width 152 height 29
select select "canceled"
click at [1084, 247] on select "Reset Confirmed Reschedule Requested Cancelled" at bounding box center [1160, 261] width 152 height 29
click at [1168, 319] on link "Set Status" at bounding box center [1159, 325] width 196 height 49
